Goal: Use online tool/utility

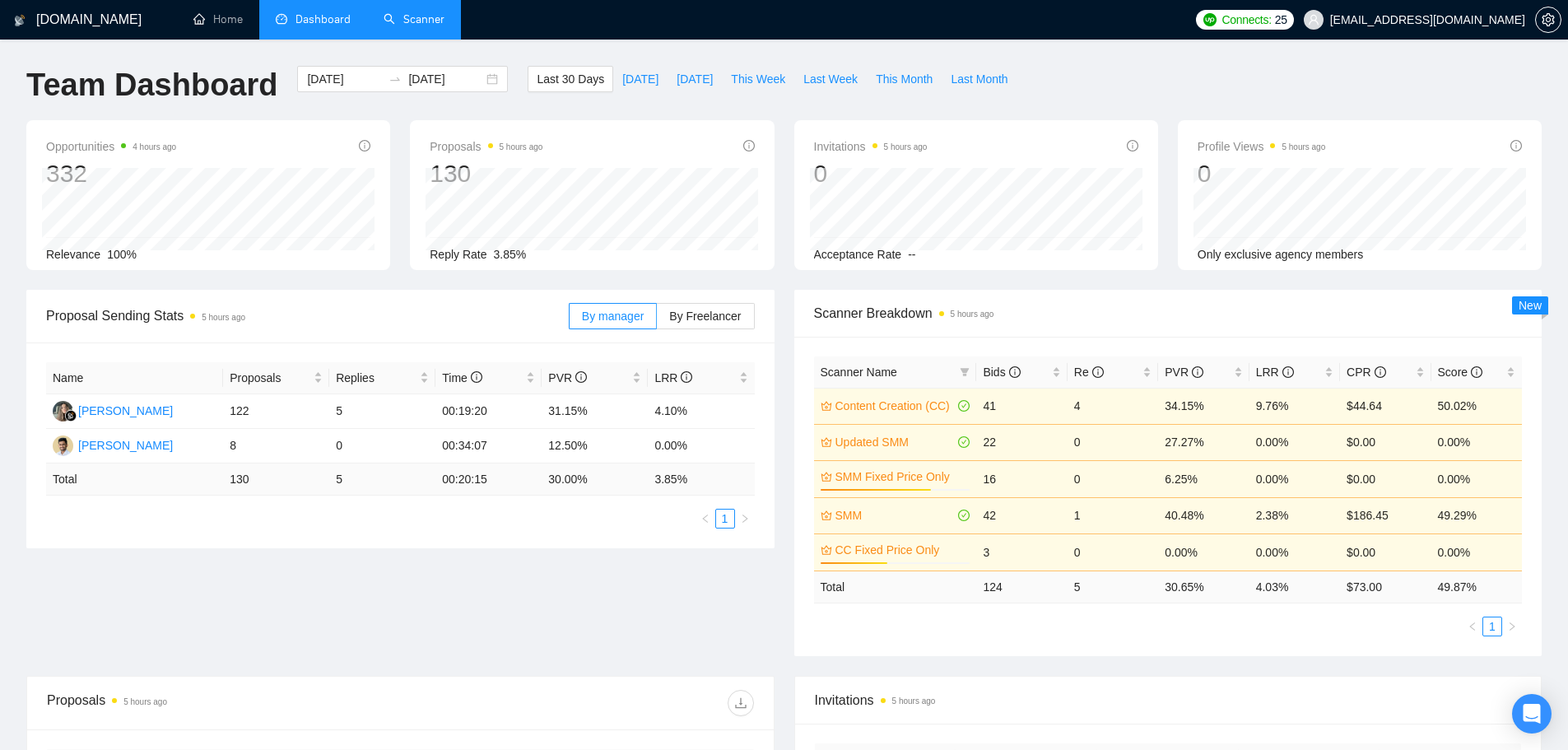
click at [434, 13] on link "Scanner" at bounding box center [414, 19] width 61 height 14
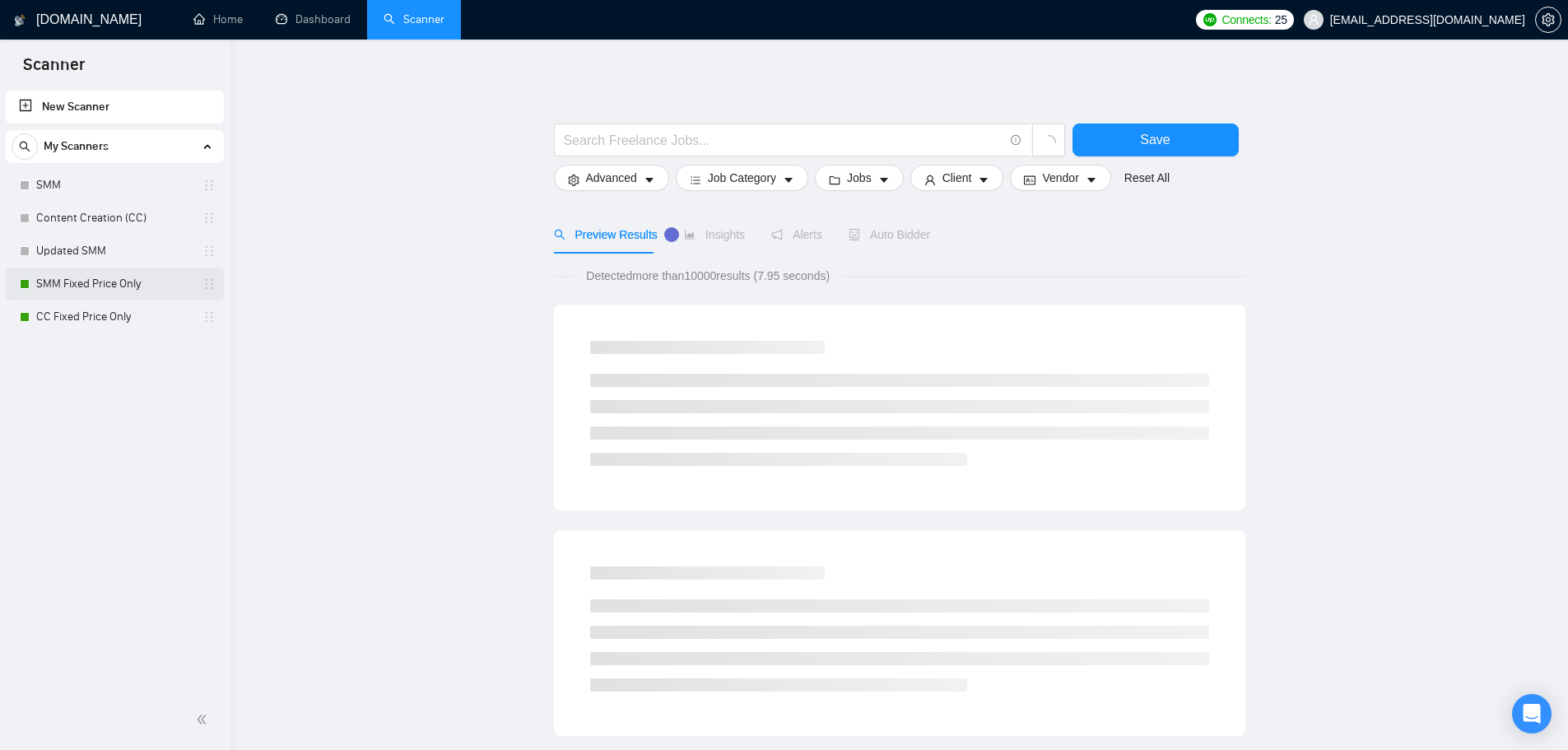
click at [113, 272] on link "SMM Fixed Price Only" at bounding box center [114, 284] width 156 height 33
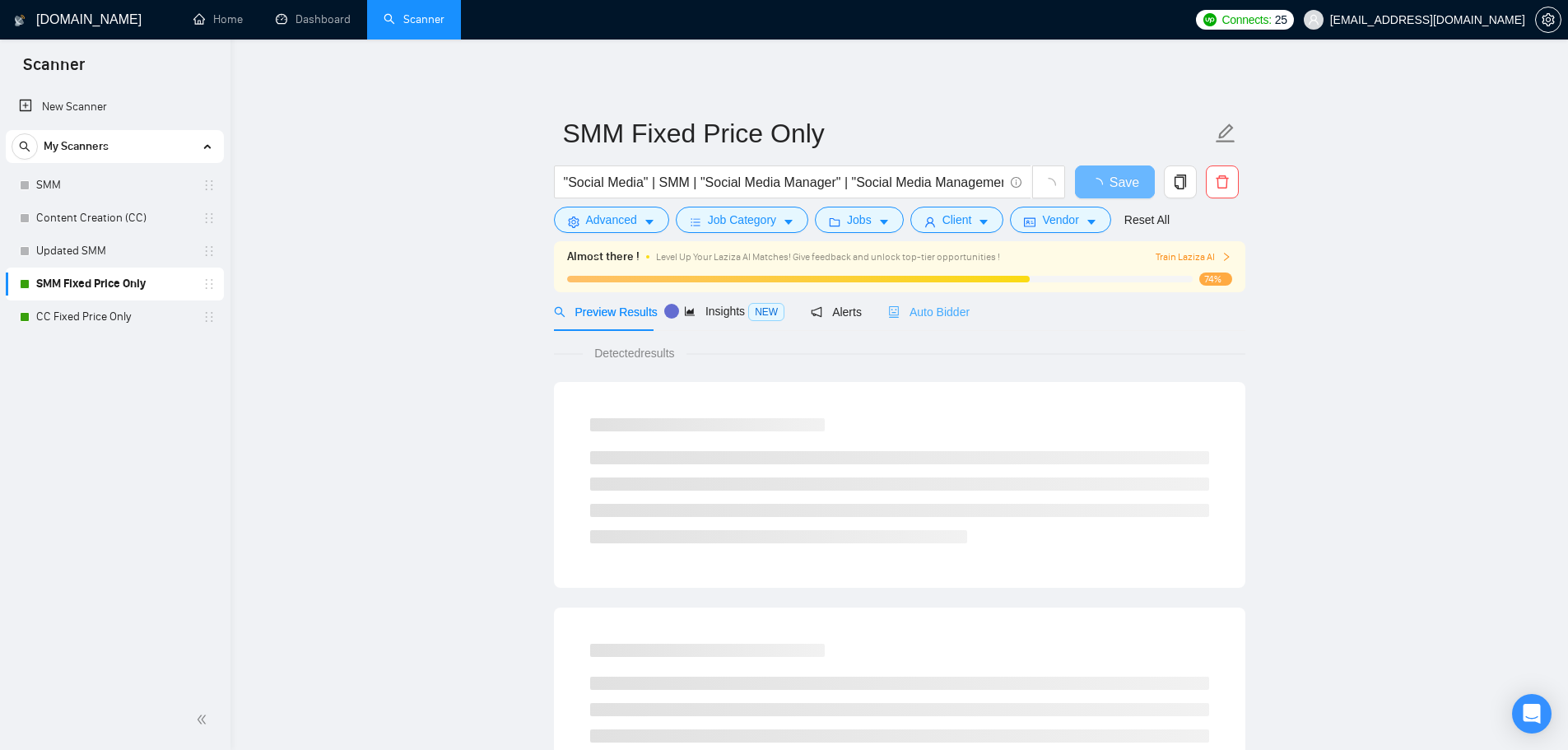
click at [928, 295] on div "Auto Bidder" at bounding box center [929, 311] width 82 height 39
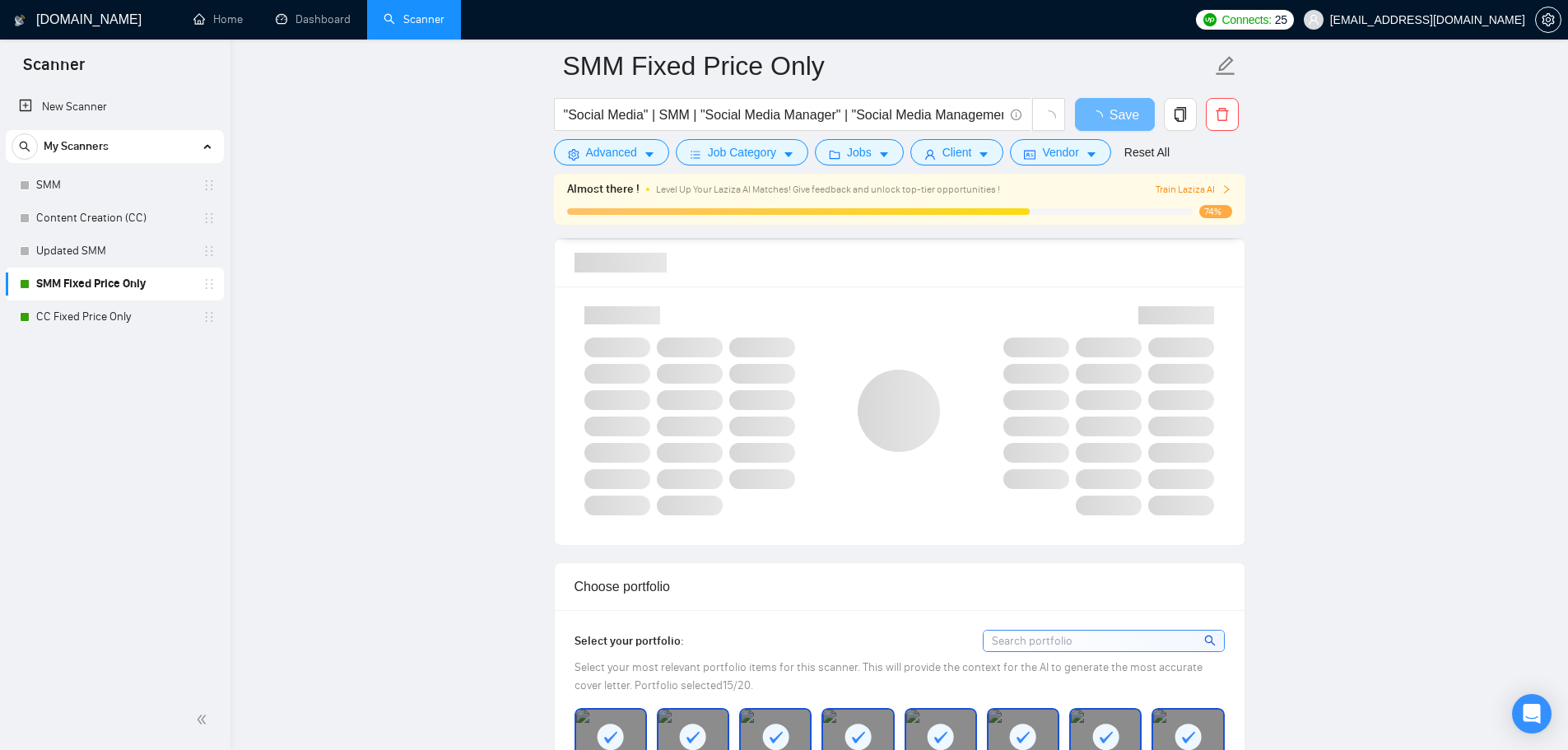
scroll to position [988, 0]
